Goal: Transaction & Acquisition: Obtain resource

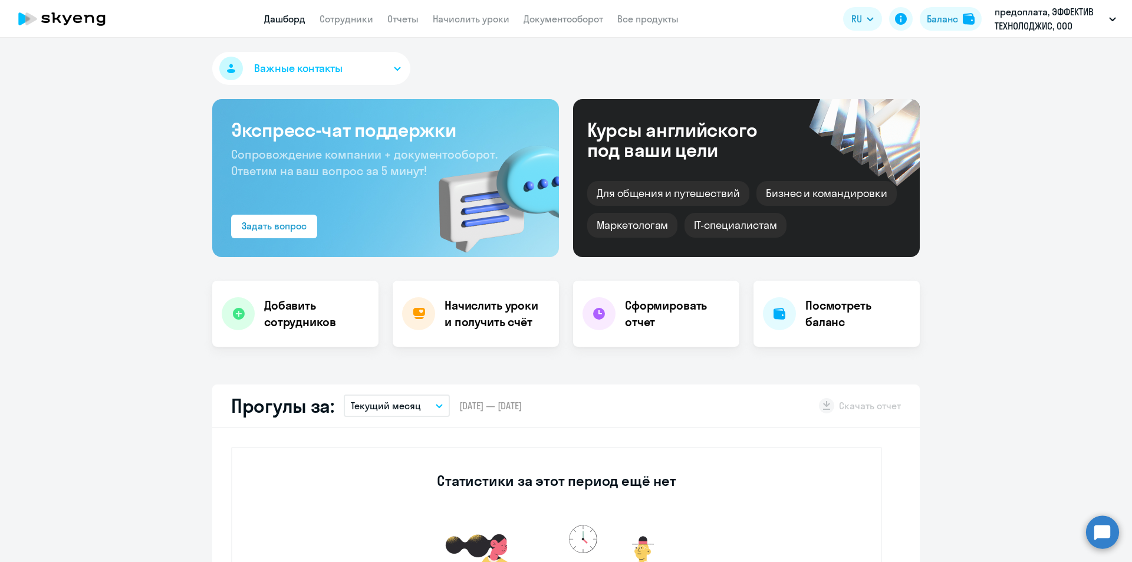
select select "30"
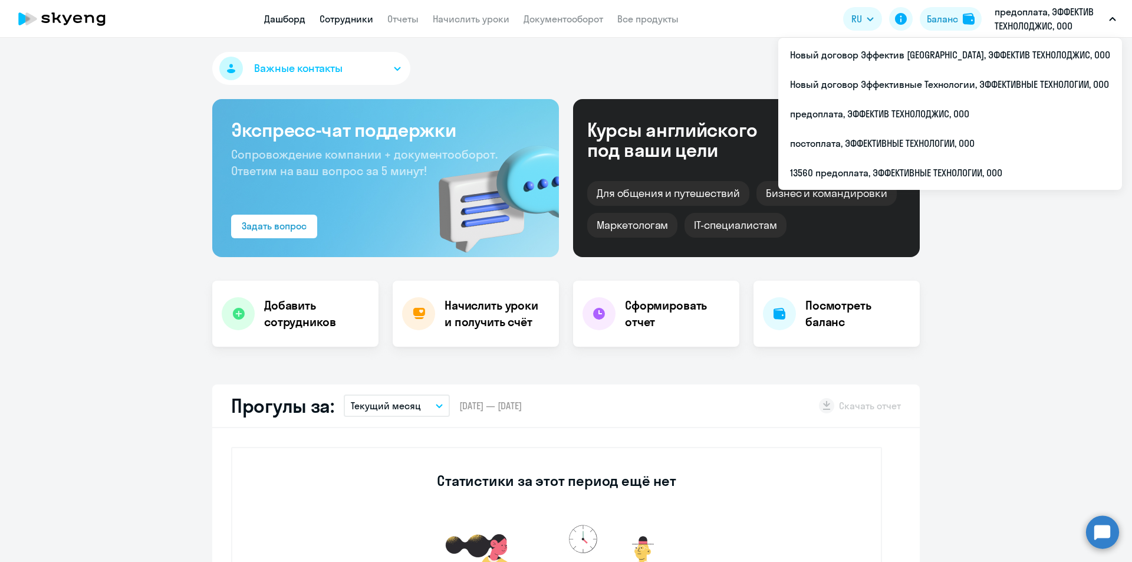
click at [352, 21] on link "Сотрудники" at bounding box center [346, 19] width 54 height 12
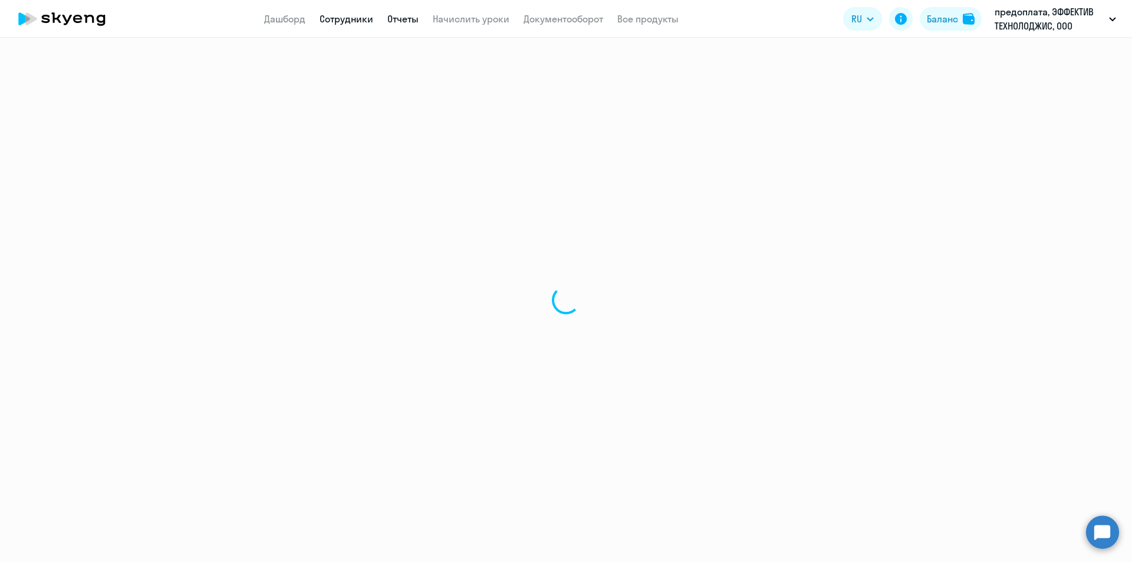
select select "30"
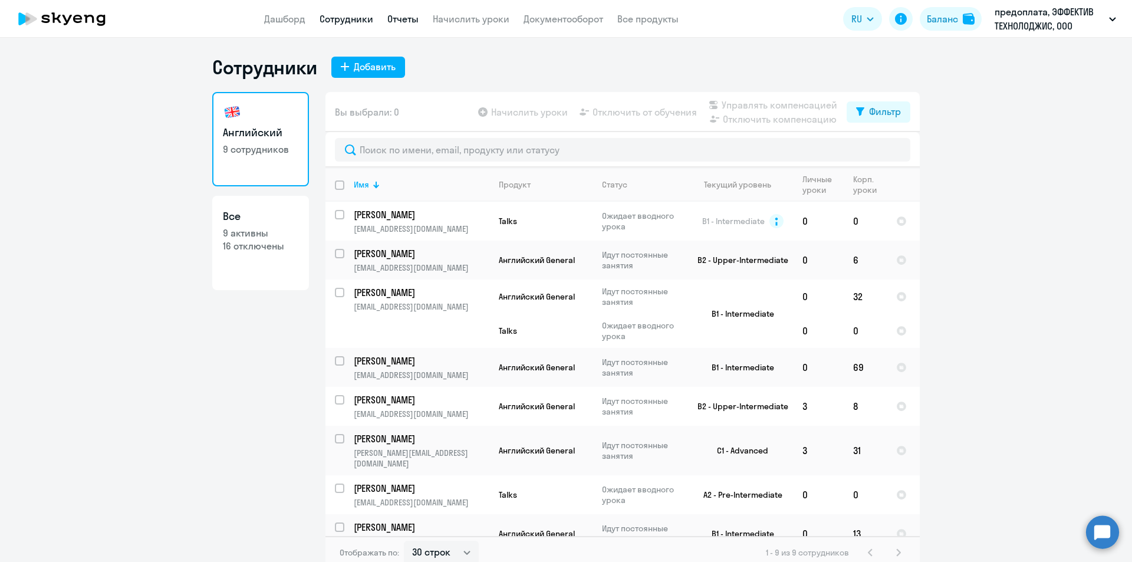
click at [408, 20] on link "Отчеты" at bounding box center [402, 19] width 31 height 12
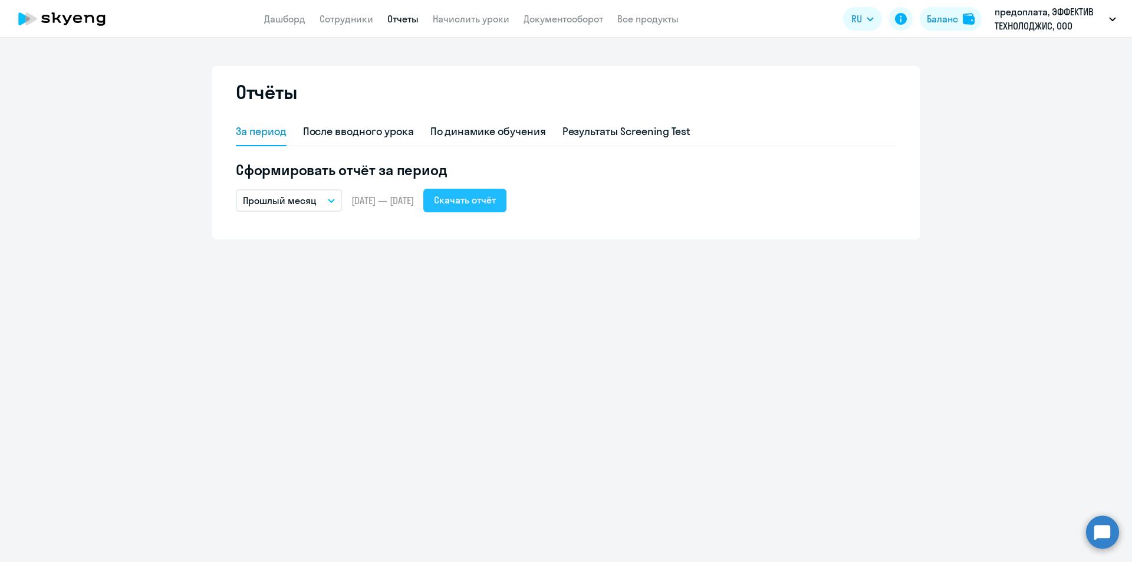
click at [491, 205] on div "Скачать отчёт" at bounding box center [465, 200] width 62 height 14
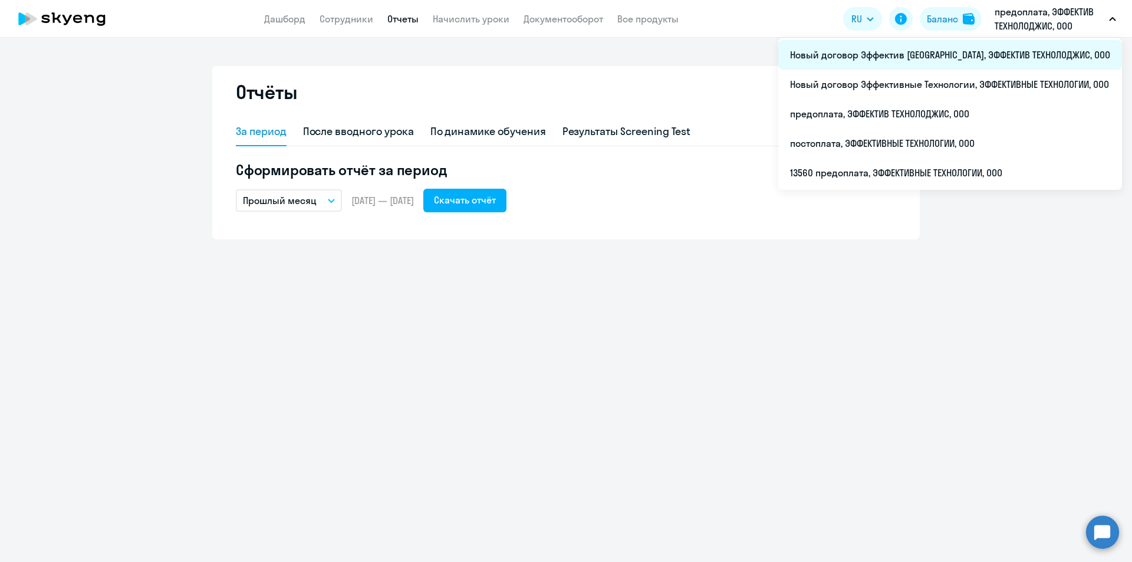
click at [1029, 62] on li "Новый договор Эффектив [GEOGRAPHIC_DATA], ЭФФЕКТИВ ТЕХНОЛОДЖИС, ООО" at bounding box center [950, 54] width 344 height 29
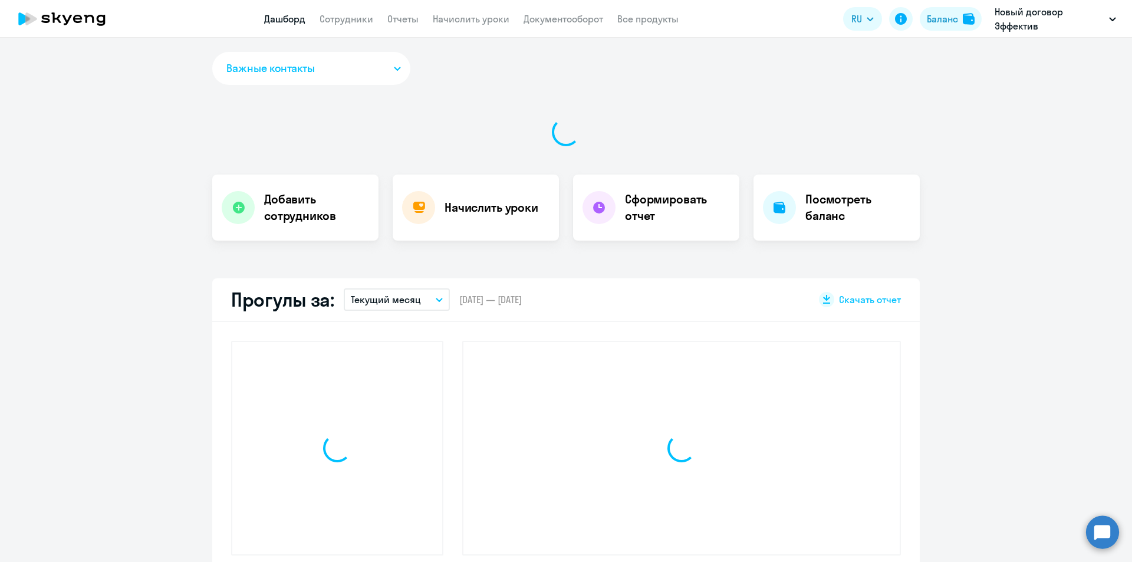
select select "30"
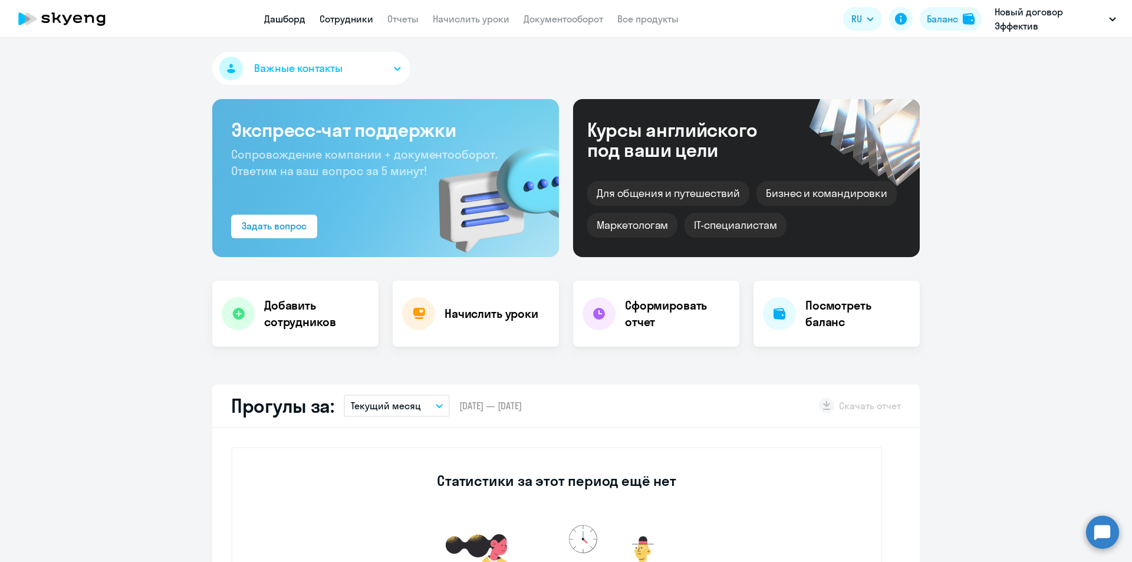
click at [321, 21] on link "Сотрудники" at bounding box center [346, 19] width 54 height 12
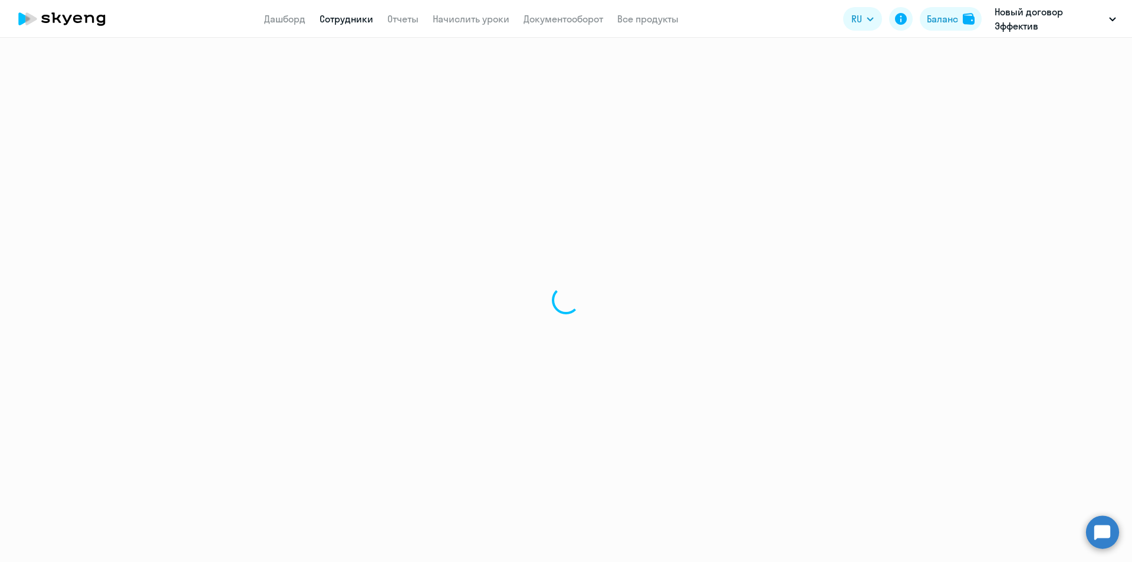
select select "30"
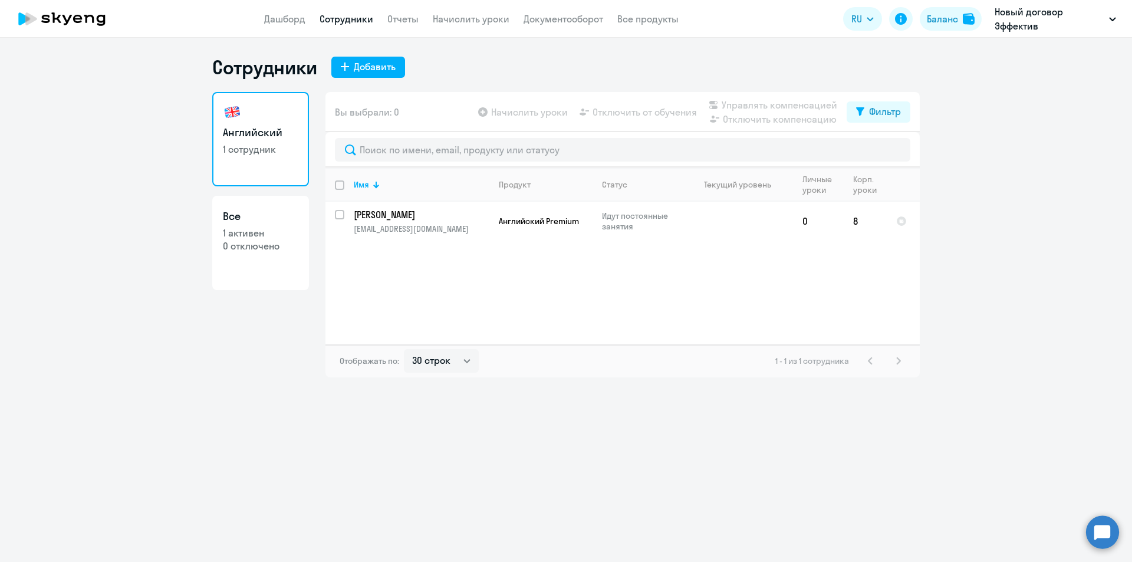
click at [985, 294] on ng-component "Сотрудники Добавить Английский 1 сотрудник Все 1 активен 0 отключено Вы выбрали…" at bounding box center [566, 216] width 1132 height 322
click at [1003, 174] on ng-component "Сотрудники Добавить Английский 1 сотрудник Все 1 активен 0 отключено Вы выбрали…" at bounding box center [566, 216] width 1132 height 322
